Goal: Transaction & Acquisition: Book appointment/travel/reservation

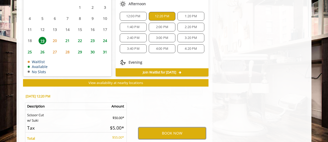
scroll to position [14, 0]
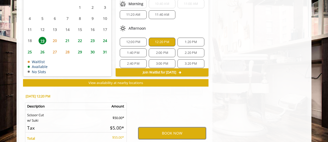
click at [174, 129] on button "BOOK NOW" at bounding box center [171, 134] width 67 height 12
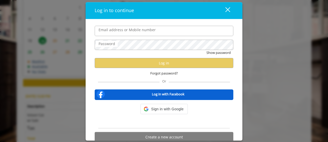
type input "**********"
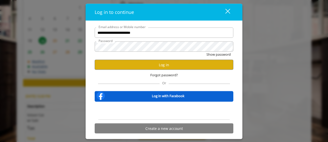
scroll to position [0, 0]
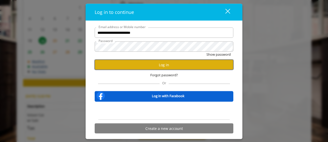
click at [189, 68] on button "Log in" at bounding box center [164, 65] width 138 height 10
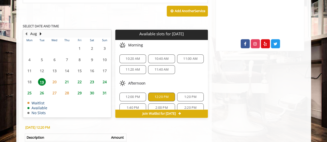
click at [138, 95] on span "12:00 PM" at bounding box center [133, 97] width 14 height 4
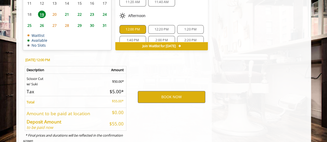
scroll to position [290, 0]
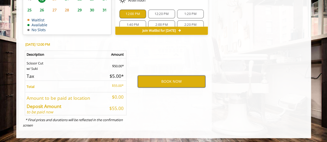
click at [184, 80] on button "BOOK NOW" at bounding box center [171, 82] width 67 height 12
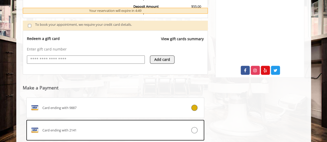
scroll to position [216, 0]
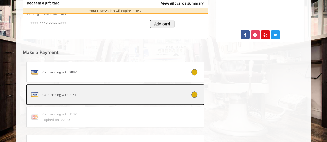
click at [190, 93] on div at bounding box center [188, 95] width 29 height 6
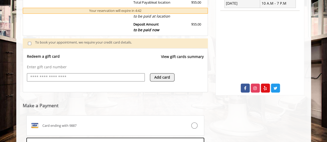
scroll to position [214, 0]
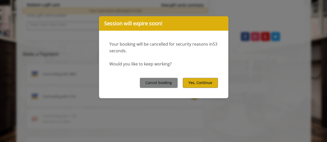
click at [188, 88] on div "Cancel booking Yes, Continue" at bounding box center [163, 83] width 129 height 31
click at [189, 84] on button "Yes, Continue" at bounding box center [200, 83] width 35 height 10
click at [192, 81] on button "Yes, Continue" at bounding box center [200, 83] width 35 height 10
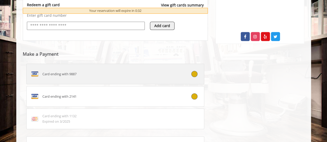
scroll to position [266, 0]
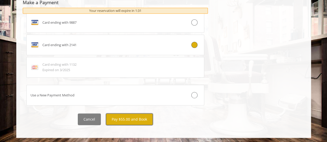
click at [133, 117] on button "Pay $55.00 and Book" at bounding box center [129, 120] width 47 height 12
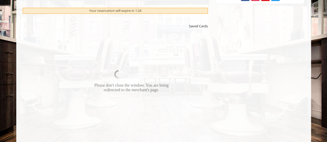
scroll to position [254, 0]
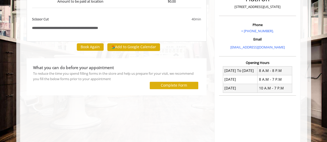
scroll to position [77, 0]
